Goal: Find specific page/section: Find specific page/section

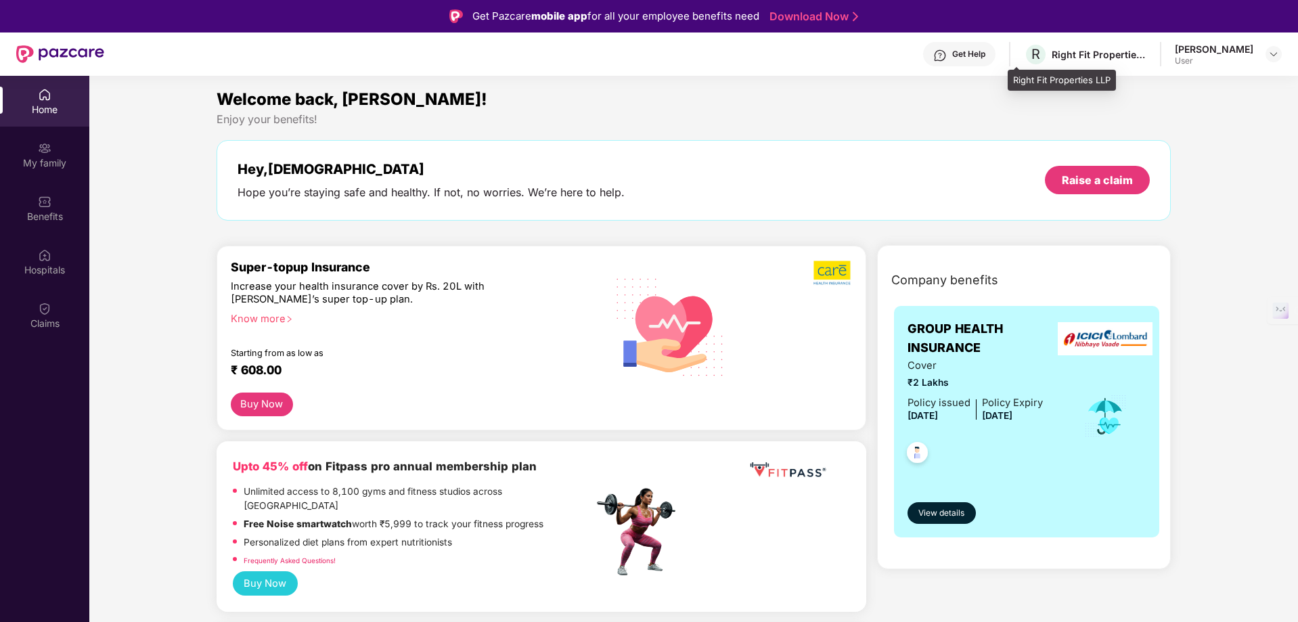
click at [1064, 55] on div "Right Fit Properties LLP" at bounding box center [1099, 54] width 95 height 13
click at [1272, 57] on img at bounding box center [1273, 54] width 11 height 11
click at [1068, 61] on div "R Right Fit Properties LLP" at bounding box center [1085, 55] width 123 height 24
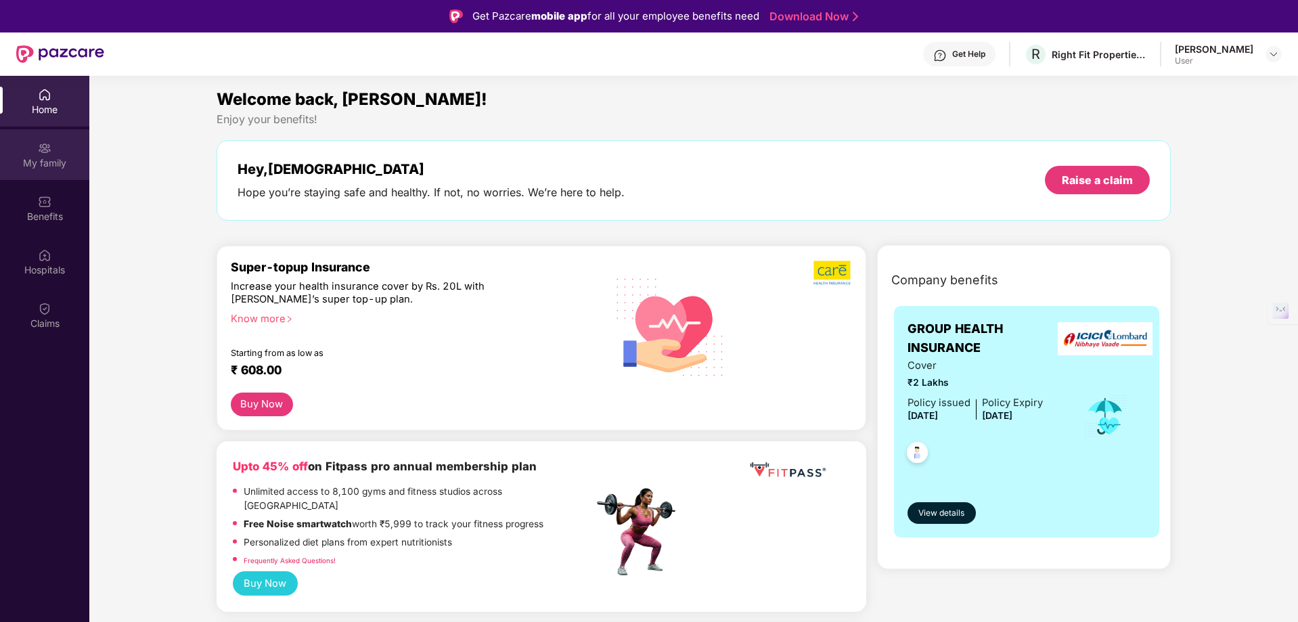
click at [50, 152] on img at bounding box center [45, 148] width 14 height 14
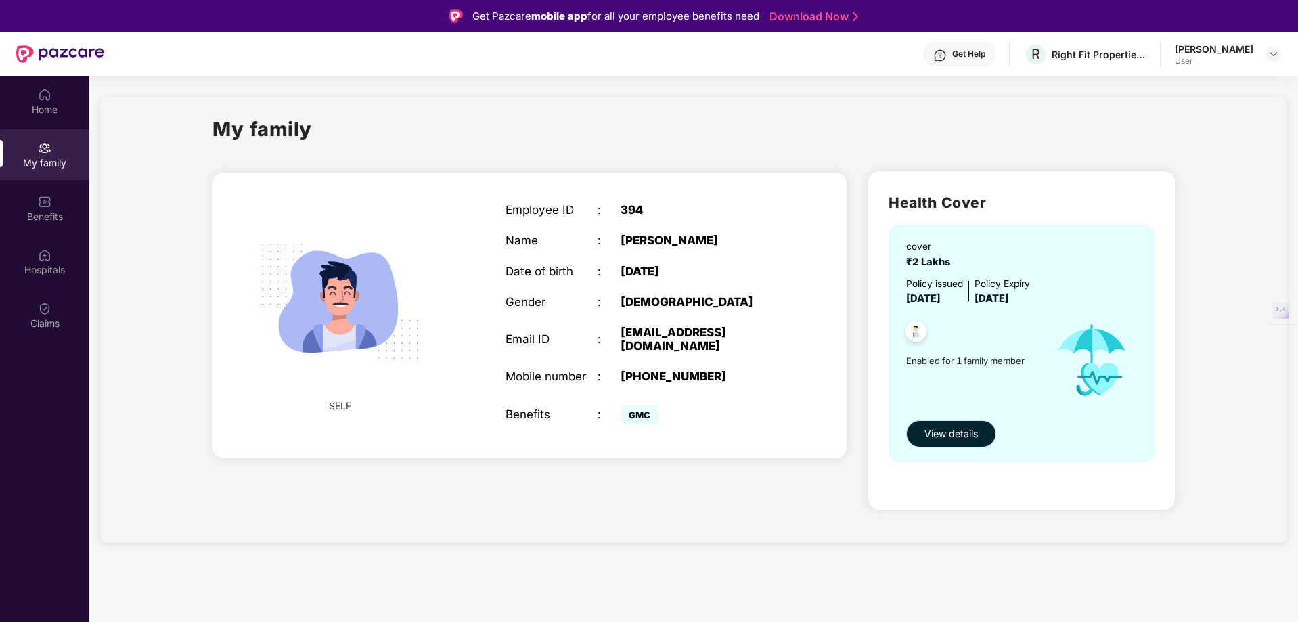
click at [949, 437] on span "View details" at bounding box center [951, 433] width 53 height 15
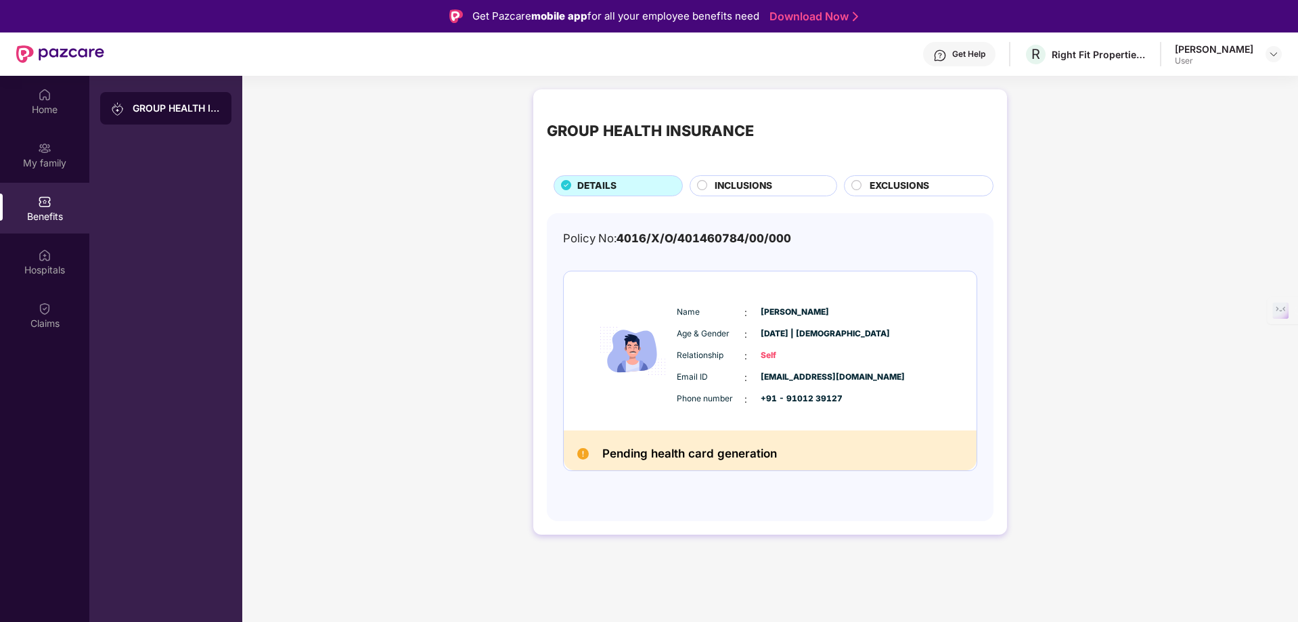
click at [766, 355] on span "Self" at bounding box center [795, 355] width 68 height 13
click at [805, 355] on span "Self" at bounding box center [795, 355] width 68 height 13
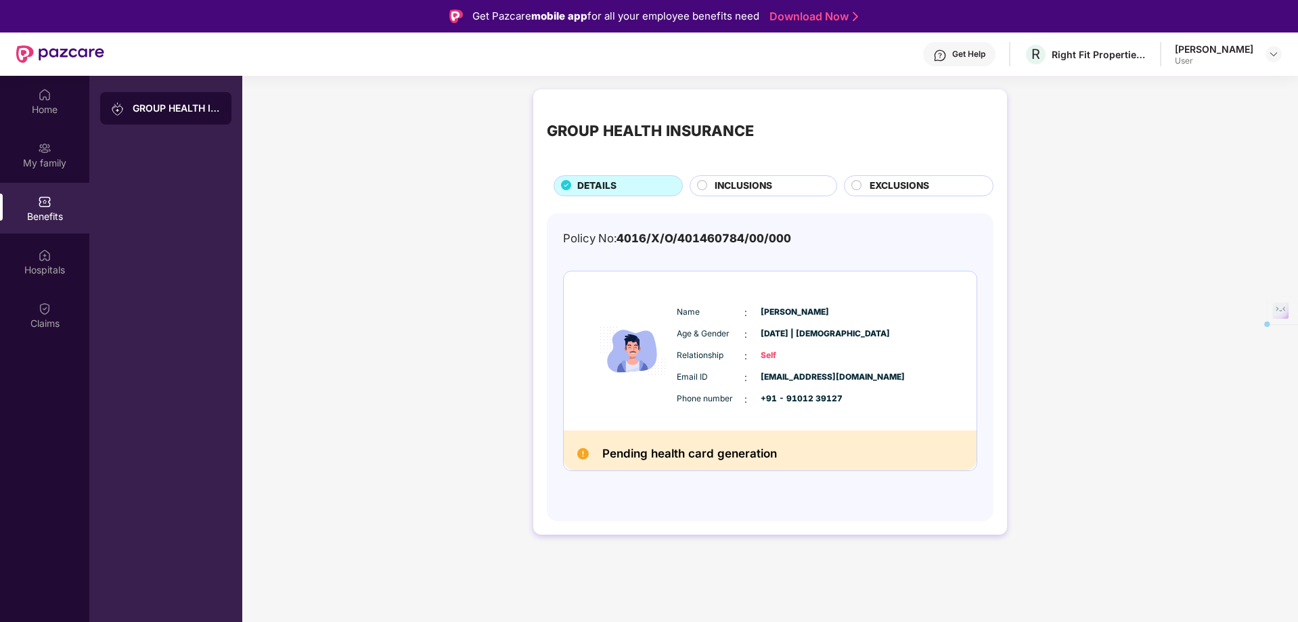
click at [805, 355] on span "Self" at bounding box center [795, 355] width 68 height 13
click at [1053, 51] on div "Right Fit Properties LLP" at bounding box center [1099, 54] width 95 height 13
click at [45, 112] on div "Home" at bounding box center [44, 110] width 89 height 14
